Goal: Find specific page/section: Find specific page/section

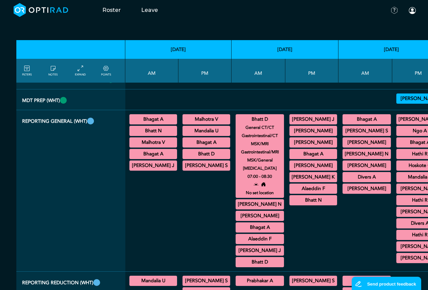
scroll to position [1143, 0]
click at [202, 155] on summary "Bhatt D" at bounding box center [206, 154] width 46 height 8
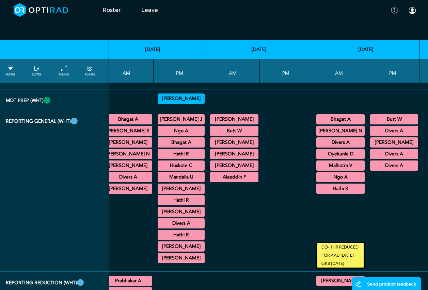
scroll to position [1143, 413]
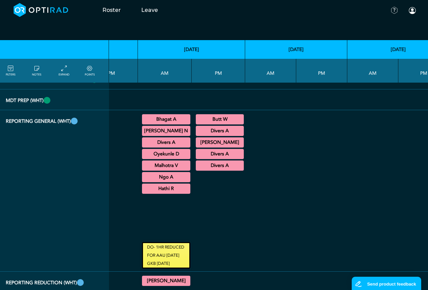
drag, startPoint x: 191, startPoint y: 292, endPoint x: 38, endPoint y: 0, distance: 329.1
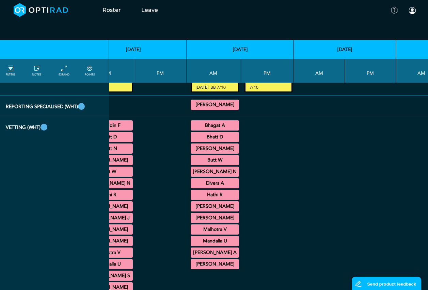
scroll to position [1449, 364]
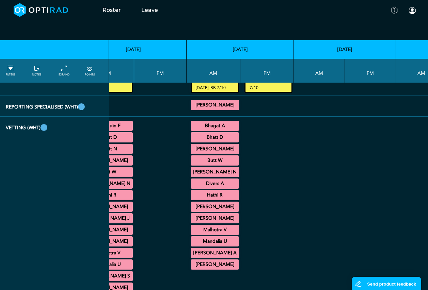
click at [200, 168] on summary "[PERSON_NAME] N" at bounding box center [215, 172] width 46 height 8
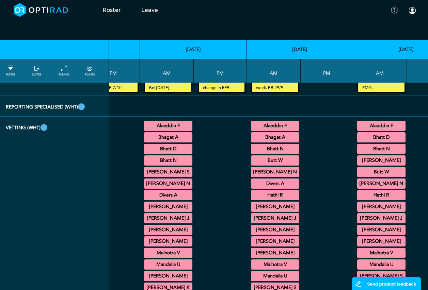
scroll to position [1449, 91]
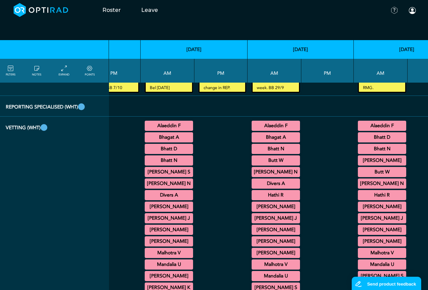
click at [151, 182] on summary "[PERSON_NAME] N" at bounding box center [169, 184] width 46 height 8
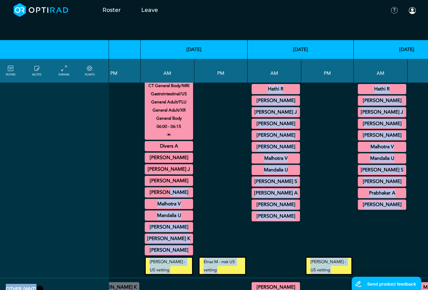
scroll to position [1561, 91]
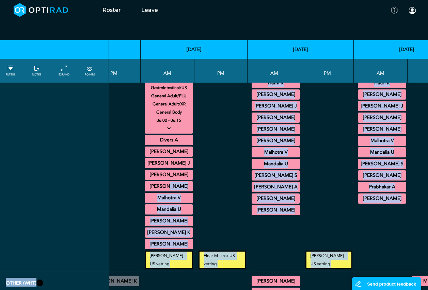
drag, startPoint x: 143, startPoint y: 290, endPoint x: 101, endPoint y: 286, distance: 42.4
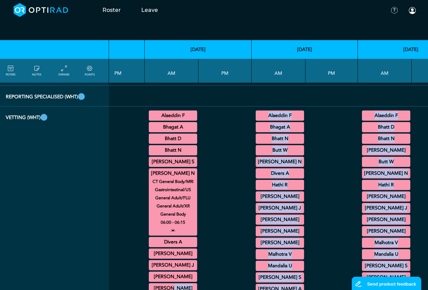
scroll to position [1459, 87]
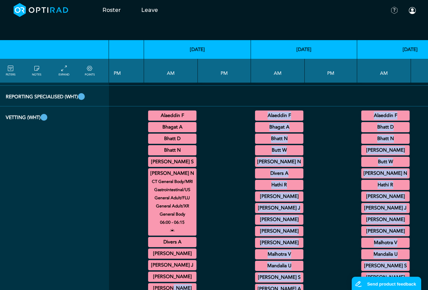
click at [234, 197] on div at bounding box center [224, 231] width 48 height 244
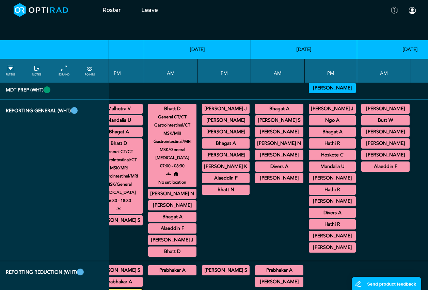
scroll to position [1153, 87]
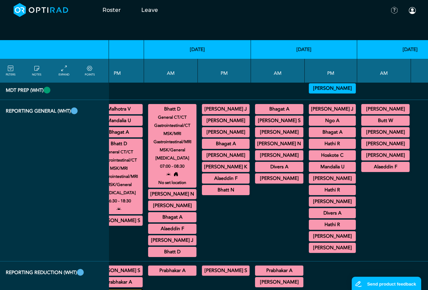
click at [162, 190] on summary "[PERSON_NAME] N" at bounding box center [172, 194] width 46 height 8
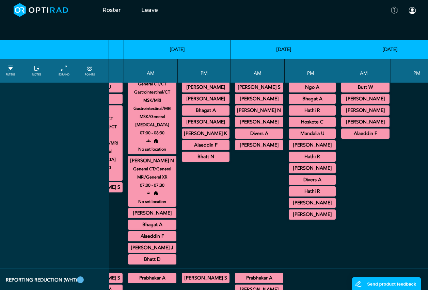
scroll to position [1187, 108]
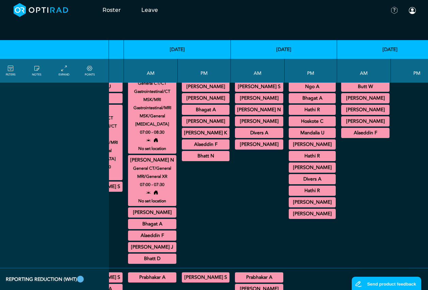
click at [153, 255] on summary "Bhatt D" at bounding box center [152, 259] width 46 height 8
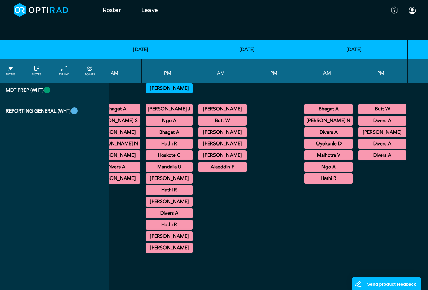
scroll to position [1153, 253]
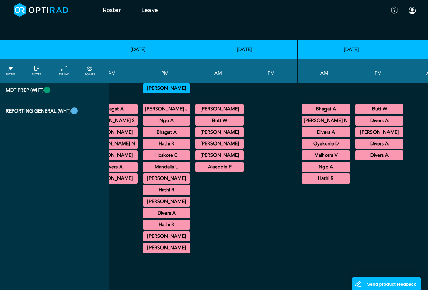
click at [312, 119] on summary "[PERSON_NAME] N" at bounding box center [326, 121] width 46 height 8
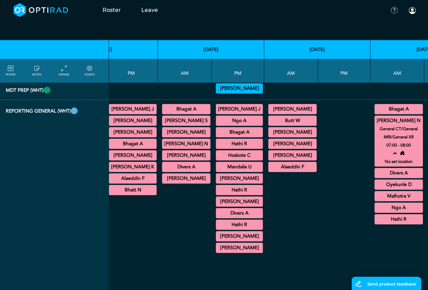
scroll to position [1153, 166]
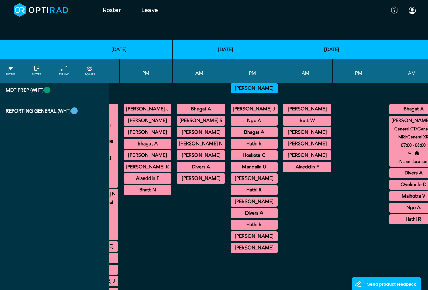
click at [237, 156] on summary "Hoskote C" at bounding box center [253, 155] width 45 height 8
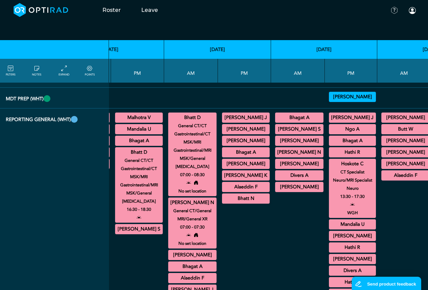
scroll to position [1119, 67]
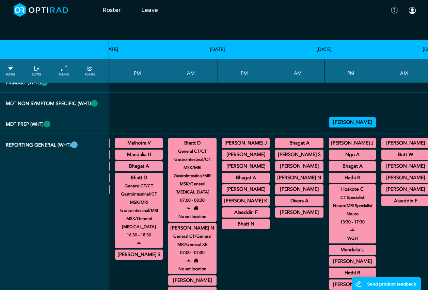
click at [408, 155] on summary "Butt W" at bounding box center [405, 155] width 46 height 8
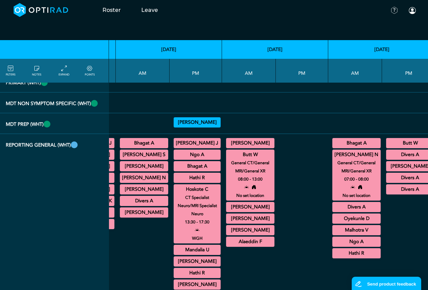
scroll to position [1119, 227]
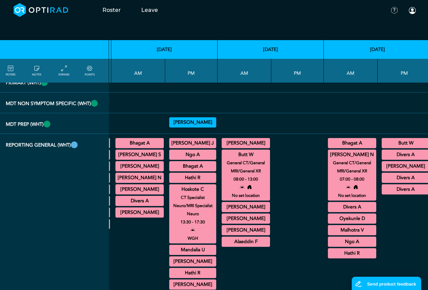
click at [383, 140] on summary "Butt W" at bounding box center [406, 143] width 46 height 8
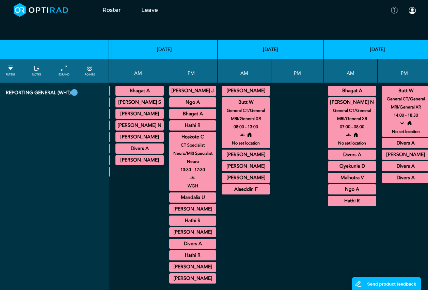
scroll to position [1187, 227]
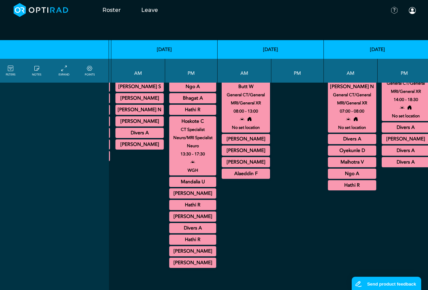
click at [182, 253] on summary "[PERSON_NAME]" at bounding box center [192, 251] width 45 height 8
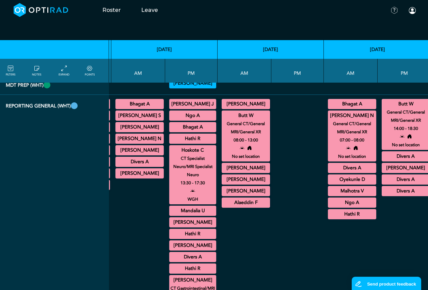
scroll to position [1153, 227]
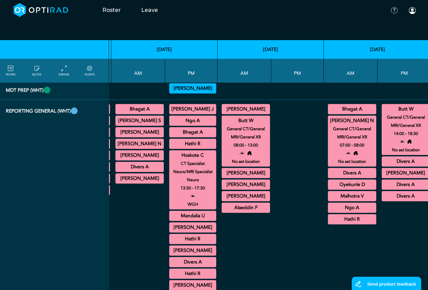
click at [243, 112] on summary "[PERSON_NAME]" at bounding box center [246, 109] width 46 height 8
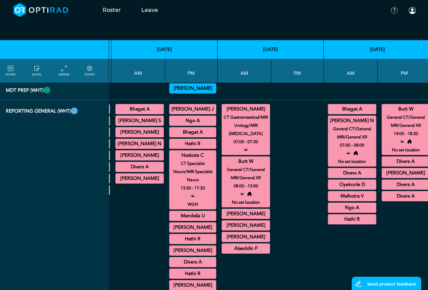
click at [238, 241] on summary "[PERSON_NAME]" at bounding box center [246, 237] width 46 height 8
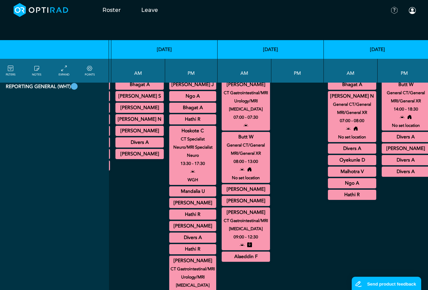
scroll to position [1187, 227]
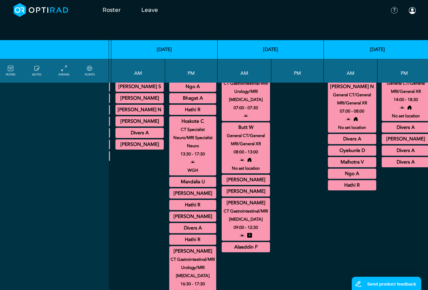
drag, startPoint x: 261, startPoint y: 290, endPoint x: 302, endPoint y: 287, distance: 40.9
click at [302, 287] on div at bounding box center [297, 200] width 47 height 262
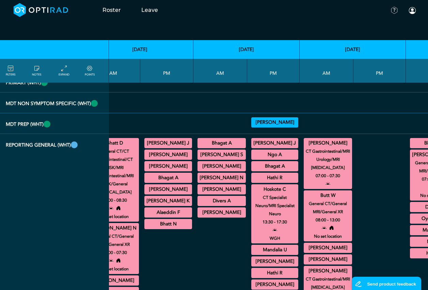
scroll to position [1119, 146]
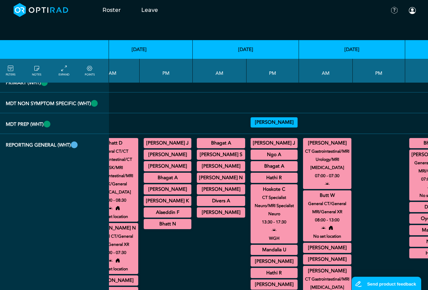
click at [258, 253] on summary "Mandalia U" at bounding box center [274, 250] width 45 height 8
click at [220, 140] on summary "Bhagat A" at bounding box center [221, 143] width 46 height 8
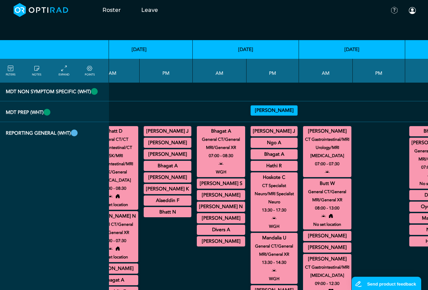
scroll to position [1153, 146]
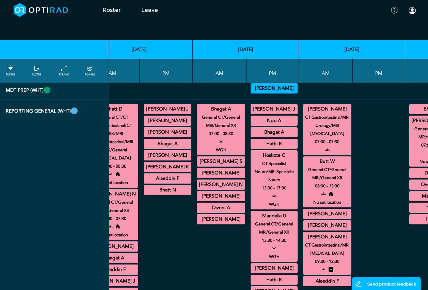
click at [252, 129] on summary "Bhagat A" at bounding box center [274, 132] width 45 height 8
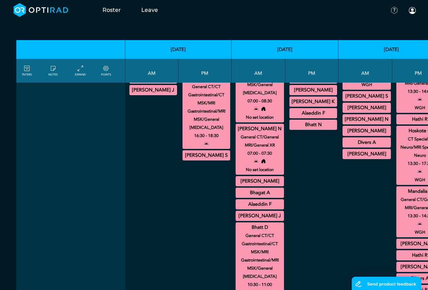
scroll to position [1153, 0]
